Goal: Transaction & Acquisition: Obtain resource

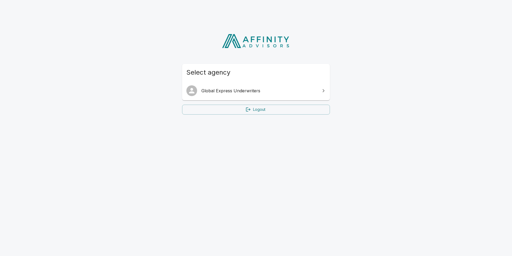
click at [228, 90] on span "Global Express Underwriters" at bounding box center [259, 90] width 116 height 6
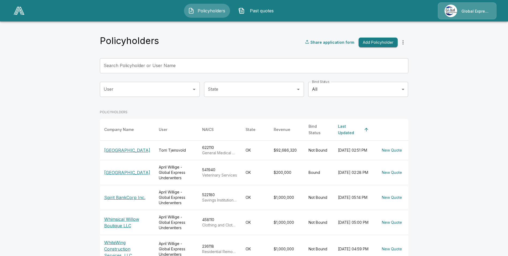
click at [182, 61] on input "Search Policyholder or User Name" at bounding box center [251, 65] width 303 height 15
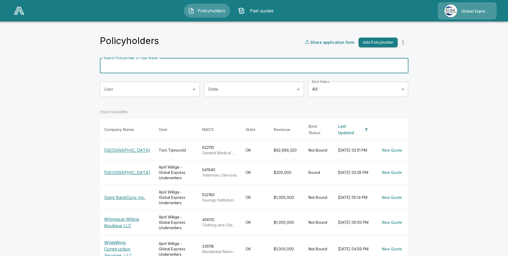
paste input "**********"
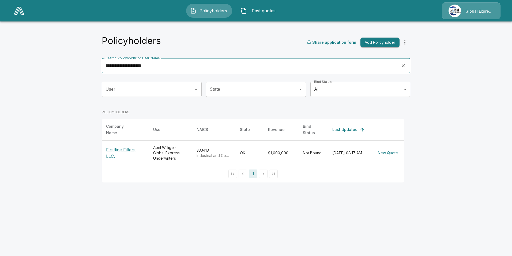
type input "**********"
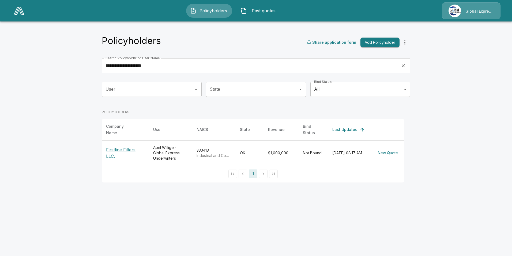
click at [118, 147] on p "Firstline Filters LLC." at bounding box center [125, 152] width 39 height 13
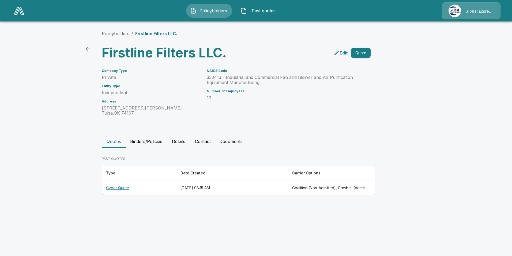
click at [120, 188] on th "Cyber Quote" at bounding box center [139, 188] width 74 height 14
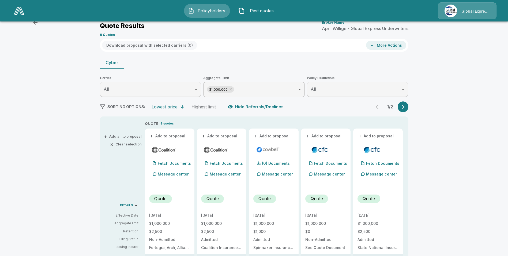
scroll to position [27, 0]
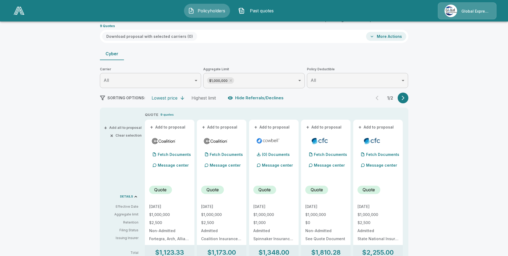
click at [175, 126] on button "+ Add to proposal" at bounding box center [168, 127] width 38 height 6
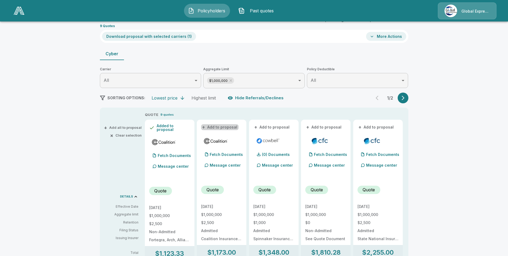
click at [225, 126] on button "+ Add to proposal" at bounding box center [220, 127] width 38 height 6
click at [275, 128] on button "+ Add to proposal" at bounding box center [272, 127] width 38 height 6
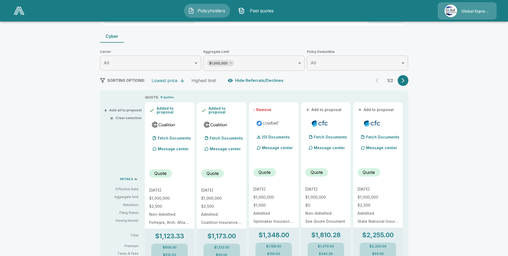
scroll to position [54, 0]
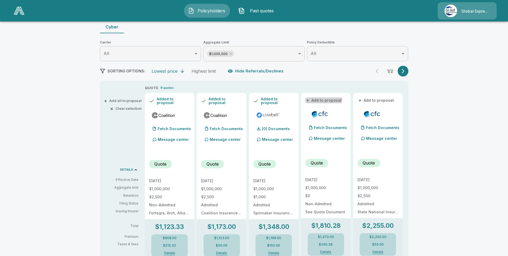
click at [324, 99] on button "+ Add to proposal" at bounding box center [324, 100] width 38 height 6
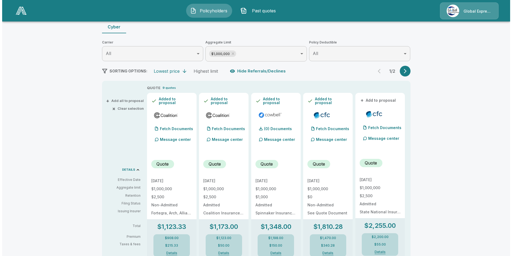
scroll to position [0, 0]
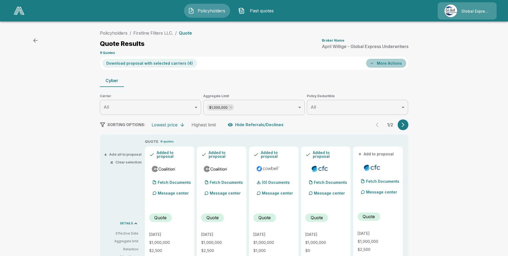
click at [400, 66] on button "More Actions" at bounding box center [386, 63] width 40 height 9
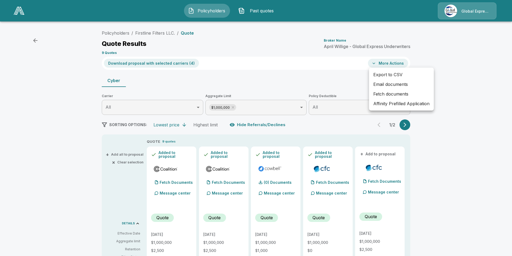
click at [389, 83] on li "Email documents" at bounding box center [401, 84] width 65 height 10
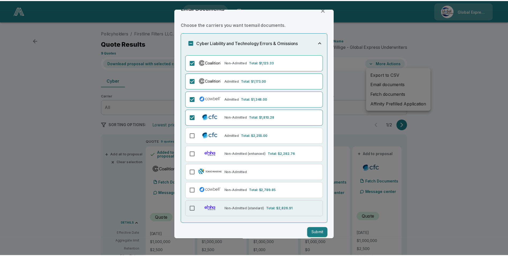
scroll to position [17, 0]
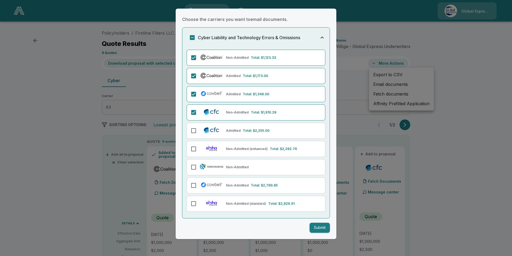
click at [315, 228] on button "Submit" at bounding box center [320, 227] width 20 height 10
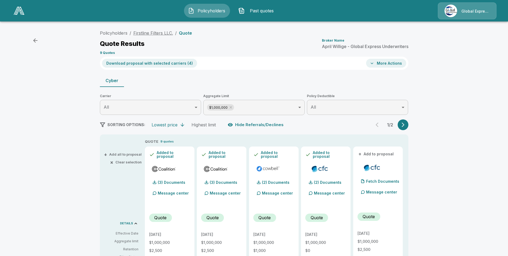
click at [162, 33] on link "Firstline Filters LLC." at bounding box center [153, 32] width 40 height 5
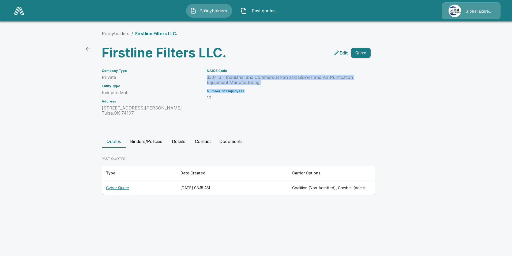
drag, startPoint x: 207, startPoint y: 77, endPoint x: 261, endPoint y: 87, distance: 55.3
click at [261, 87] on div "NAICS Code 333413 - Industrial and Commercial Fan and Blower and Air Purificati…" at bounding box center [279, 88] width 158 height 53
drag, startPoint x: 261, startPoint y: 87, endPoint x: 228, endPoint y: 79, distance: 34.0
click at [229, 79] on p "333413 - Industrial and Commercial Fan and Blower and Air Purification Equipmen…" at bounding box center [282, 80] width 151 height 10
drag, startPoint x: 206, startPoint y: 76, endPoint x: 258, endPoint y: 84, distance: 52.6
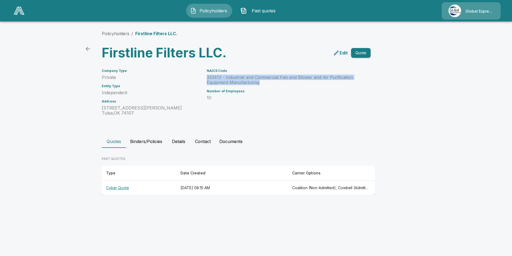
click at [258, 84] on div "NAICS Code 333413 - Industrial and Commercial Fan and Blower and Air Purificati…" at bounding box center [279, 88] width 158 height 53
drag, startPoint x: 258, startPoint y: 84, endPoint x: 233, endPoint y: 80, distance: 25.7
copy p "333413 - Industrial and Commercial Fan and Blower and Air Purification Equipmen…"
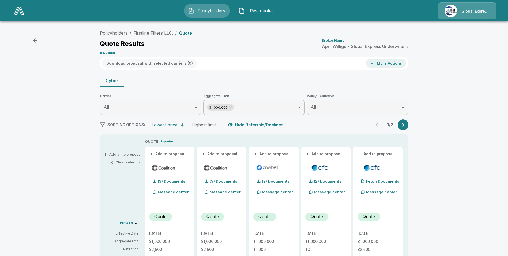
click at [109, 34] on link "Policyholders" at bounding box center [114, 32] width 28 height 5
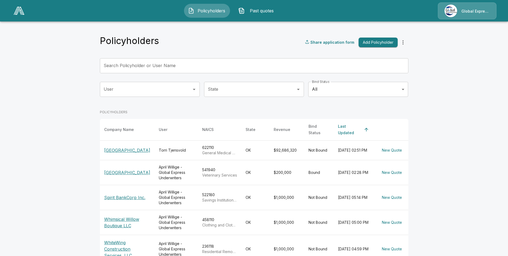
click at [185, 65] on input "Search Policyholder or User Name" at bounding box center [251, 65] width 303 height 15
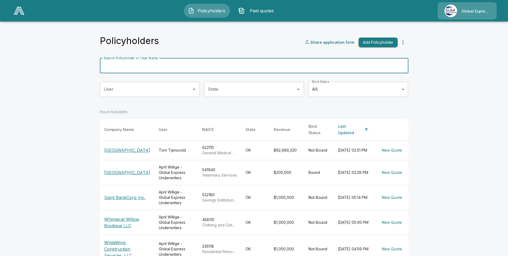
paste input "**********"
type input "**********"
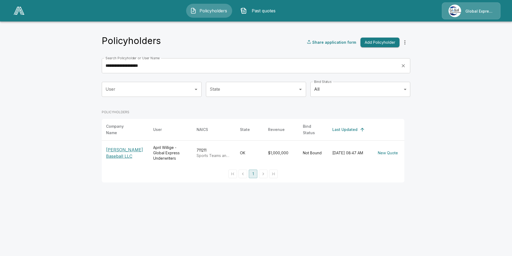
click at [129, 149] on p "[PERSON_NAME] Baseball LLC" at bounding box center [125, 152] width 39 height 13
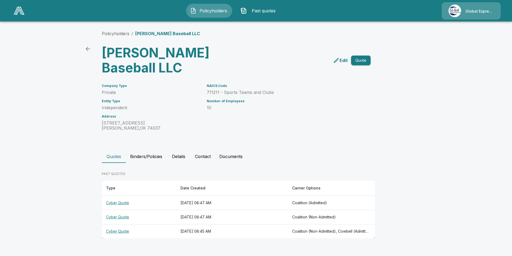
click at [123, 196] on th "Cyber Quote" at bounding box center [139, 203] width 74 height 14
click at [114, 224] on th "Cyber Quote" at bounding box center [139, 231] width 74 height 14
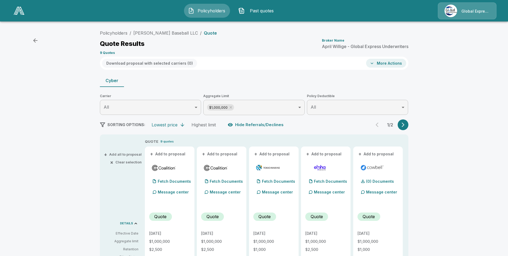
click at [167, 155] on button "+ Add to proposal" at bounding box center [168, 154] width 38 height 6
click at [219, 154] on button "+ Add to proposal" at bounding box center [220, 154] width 38 height 6
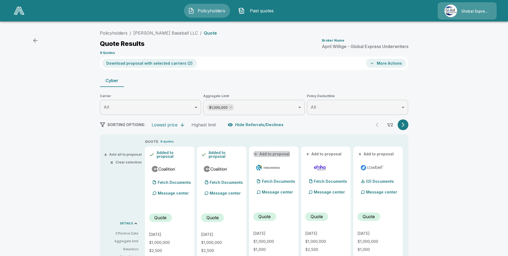
click at [272, 154] on button "+ Add to proposal" at bounding box center [272, 154] width 38 height 6
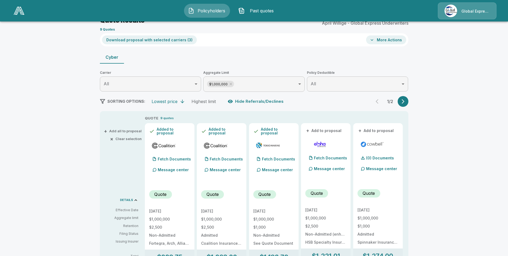
scroll to position [54, 0]
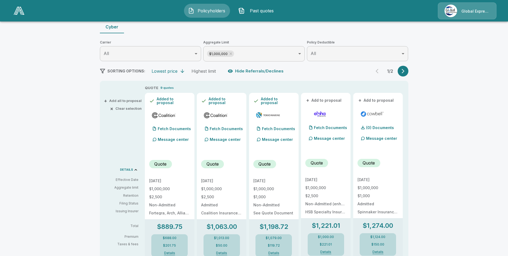
click at [376, 101] on button "+ Add to proposal" at bounding box center [377, 100] width 38 height 6
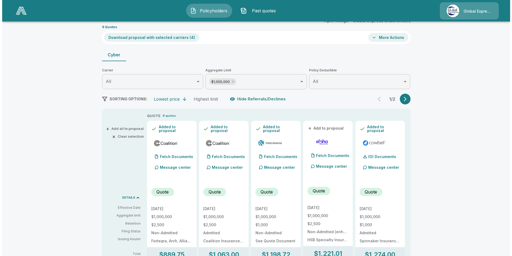
scroll to position [0, 0]
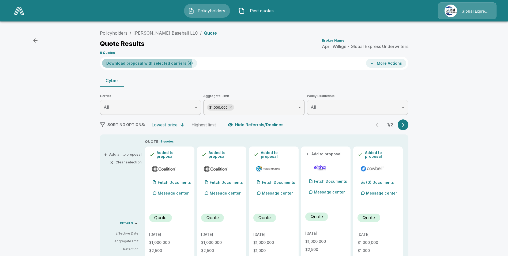
click at [132, 63] on button "Download proposal with selected carriers ( 4 )" at bounding box center [149, 63] width 95 height 9
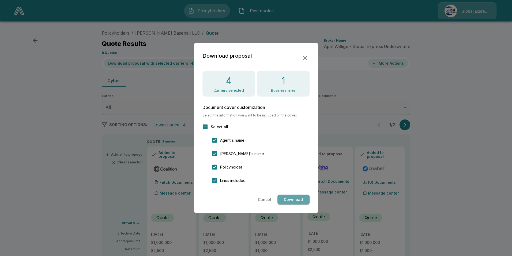
click at [301, 200] on button "Download" at bounding box center [294, 199] width 32 height 10
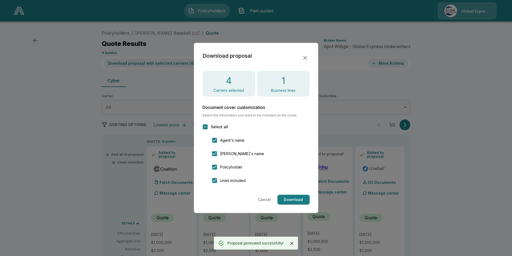
click at [305, 55] on icon "button" at bounding box center [305, 58] width 6 height 6
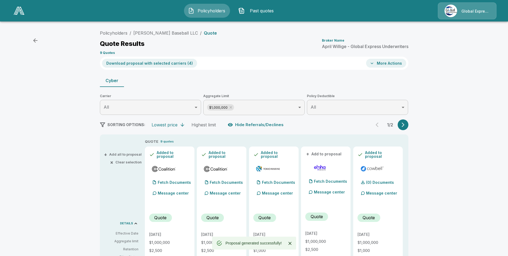
click at [398, 66] on button "More Actions" at bounding box center [386, 63] width 40 height 9
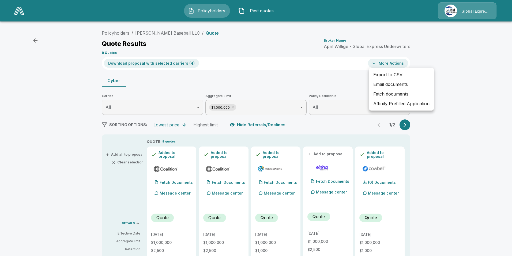
click at [389, 101] on li "Affinity Prefilled Application" at bounding box center [401, 104] width 65 height 10
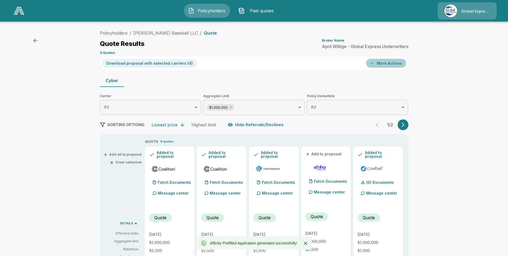
click at [379, 62] on button "More Actions" at bounding box center [386, 63] width 40 height 9
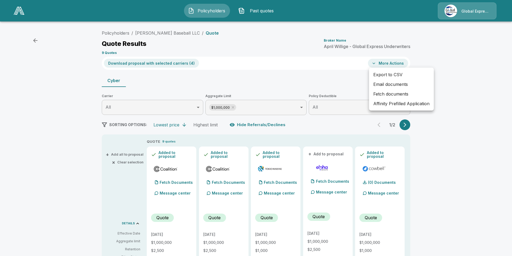
click at [383, 84] on li "Email documents" at bounding box center [401, 84] width 65 height 10
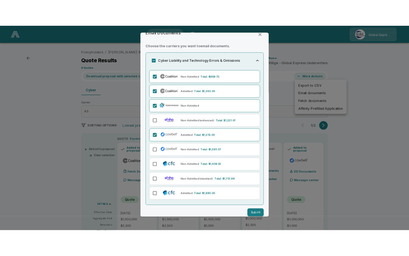
scroll to position [17, 0]
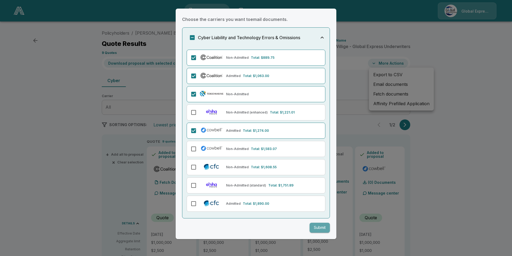
click at [317, 230] on button "Submit" at bounding box center [320, 227] width 20 height 10
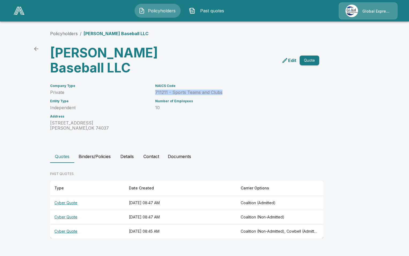
drag, startPoint x: 154, startPoint y: 78, endPoint x: 227, endPoint y: 78, distance: 73.1
click at [227, 78] on div "NAICS Code 711211 - Sports Teams and Clubs Number of Employees 10" at bounding box center [228, 103] width 158 height 53
drag, startPoint x: 227, startPoint y: 78, endPoint x: 212, endPoint y: 78, distance: 15.3
copy p "711211 - Sports Teams and Clubs"
